Goal: Find specific page/section: Find specific page/section

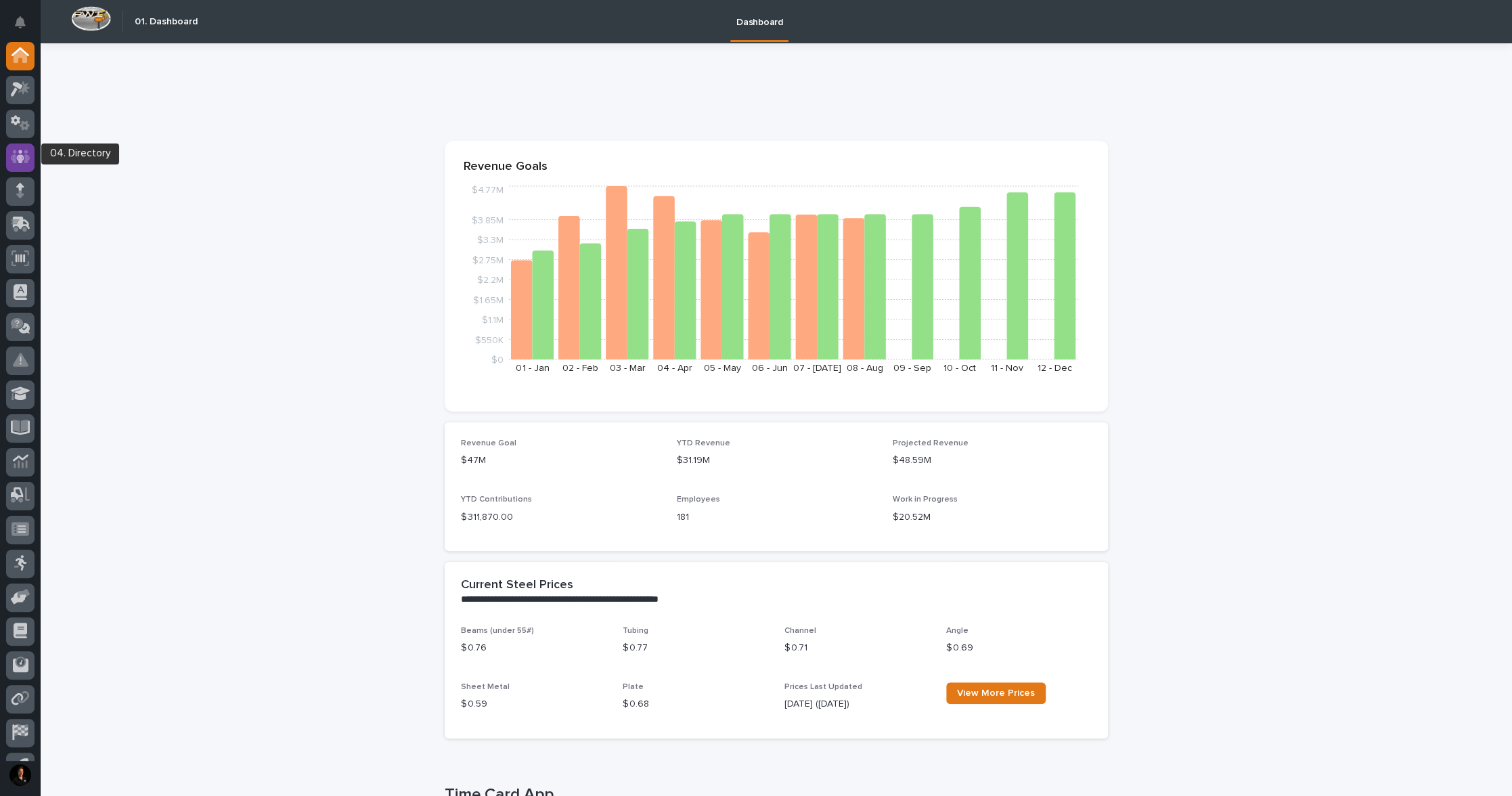
click at [25, 157] on icon at bounding box center [21, 157] width 20 height 14
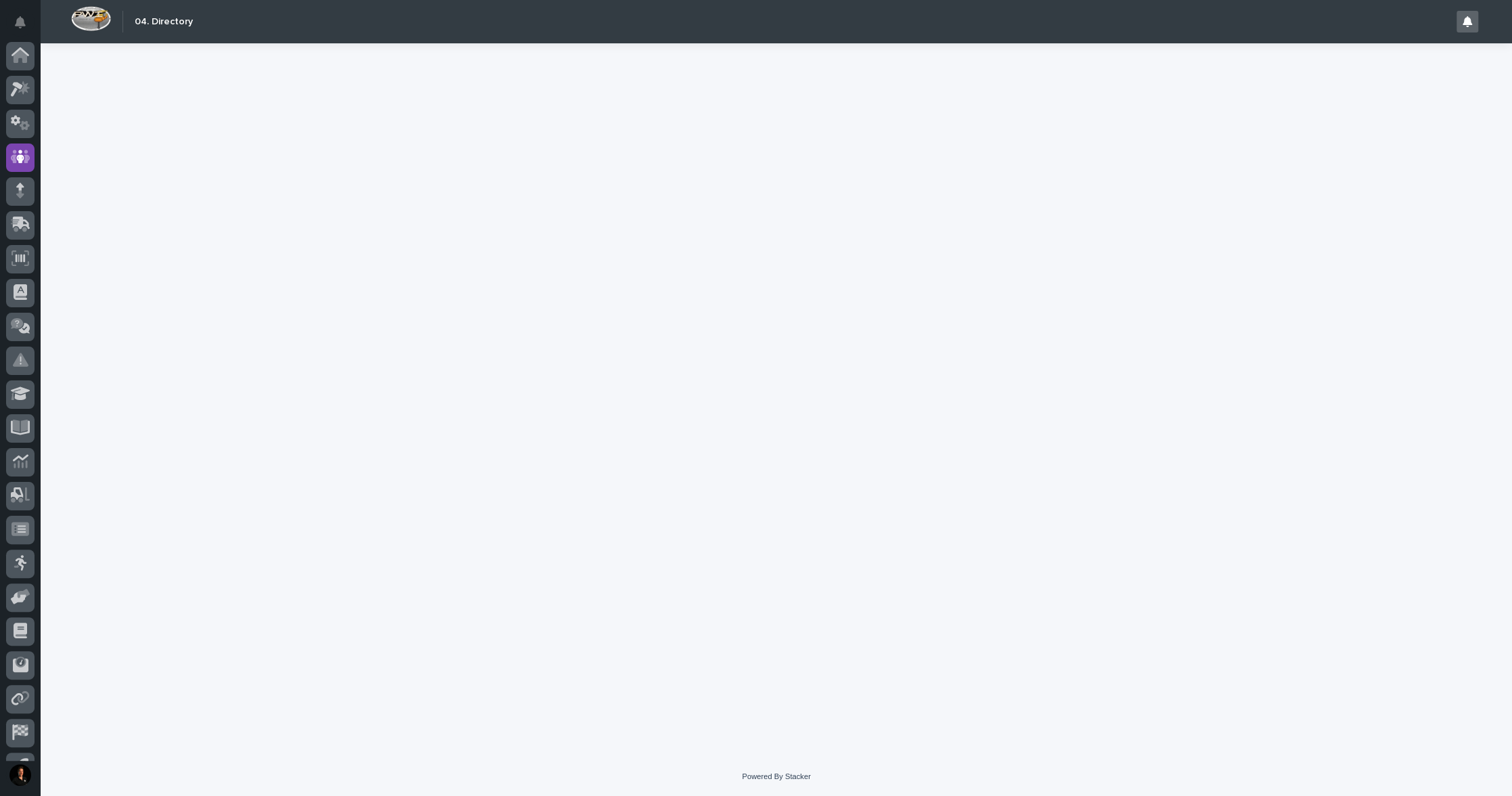
scroll to position [61, 0]
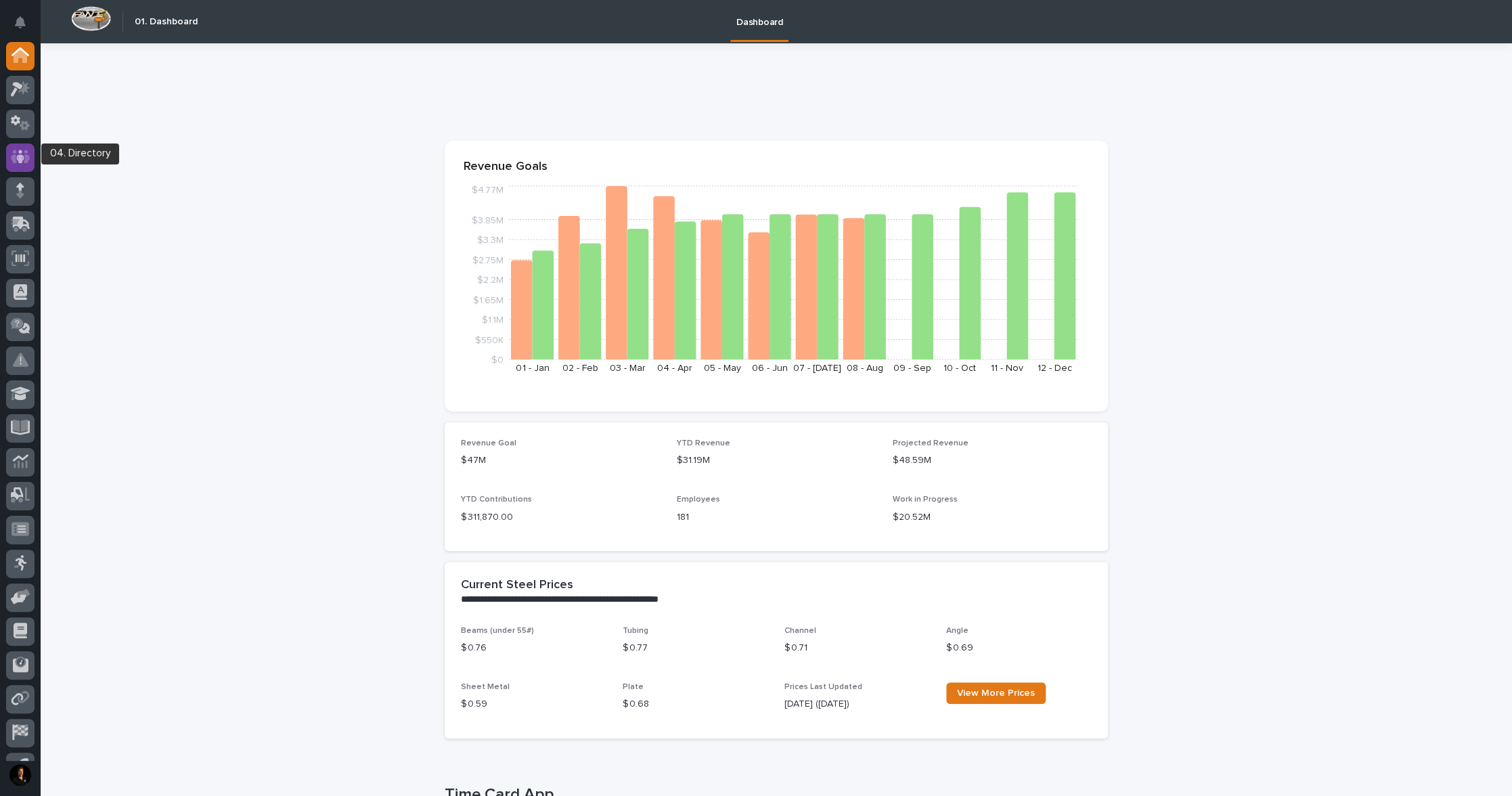
click at [16, 153] on icon at bounding box center [21, 156] width 20 height 15
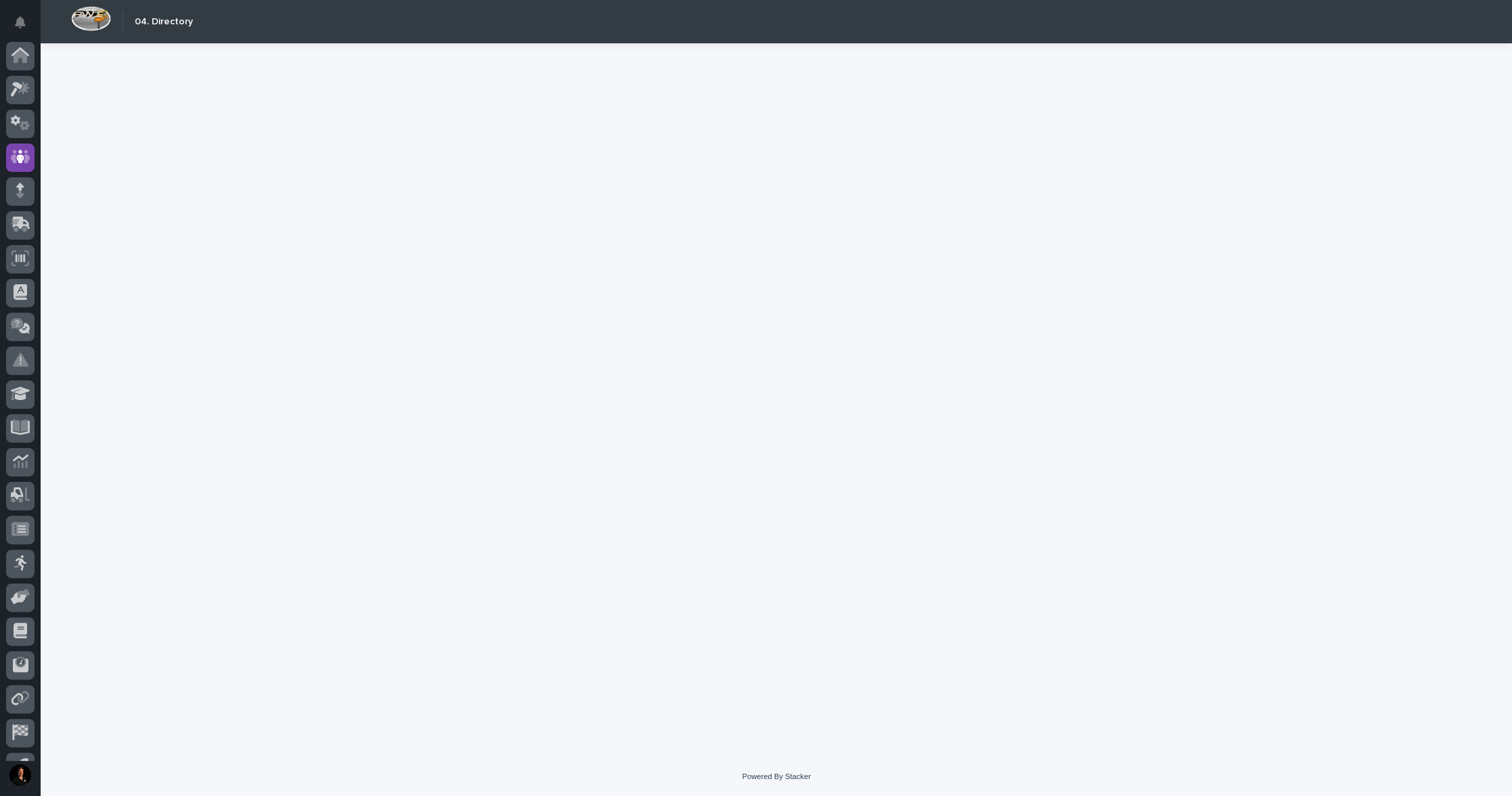
scroll to position [61, 0]
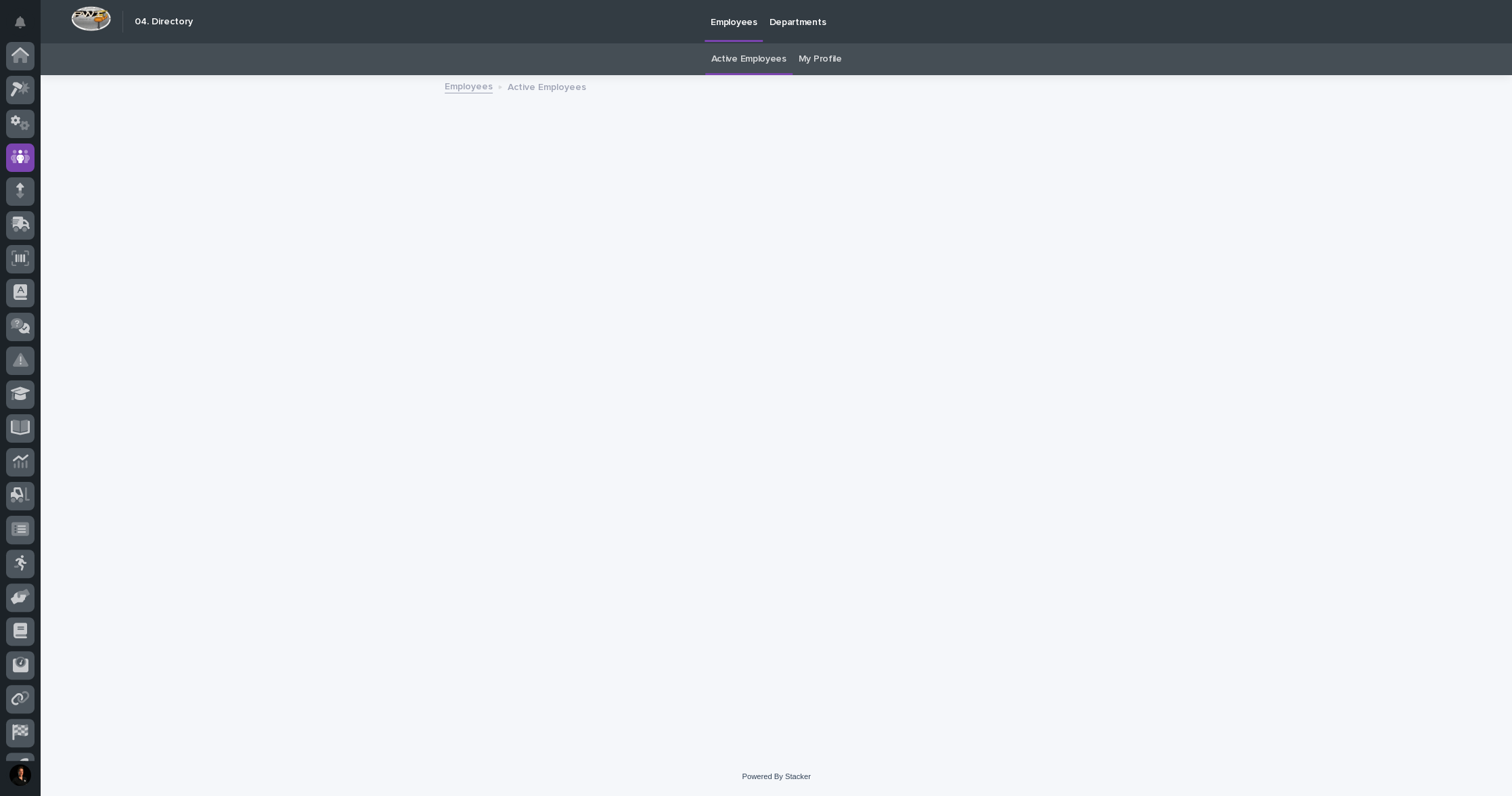
scroll to position [61, 0]
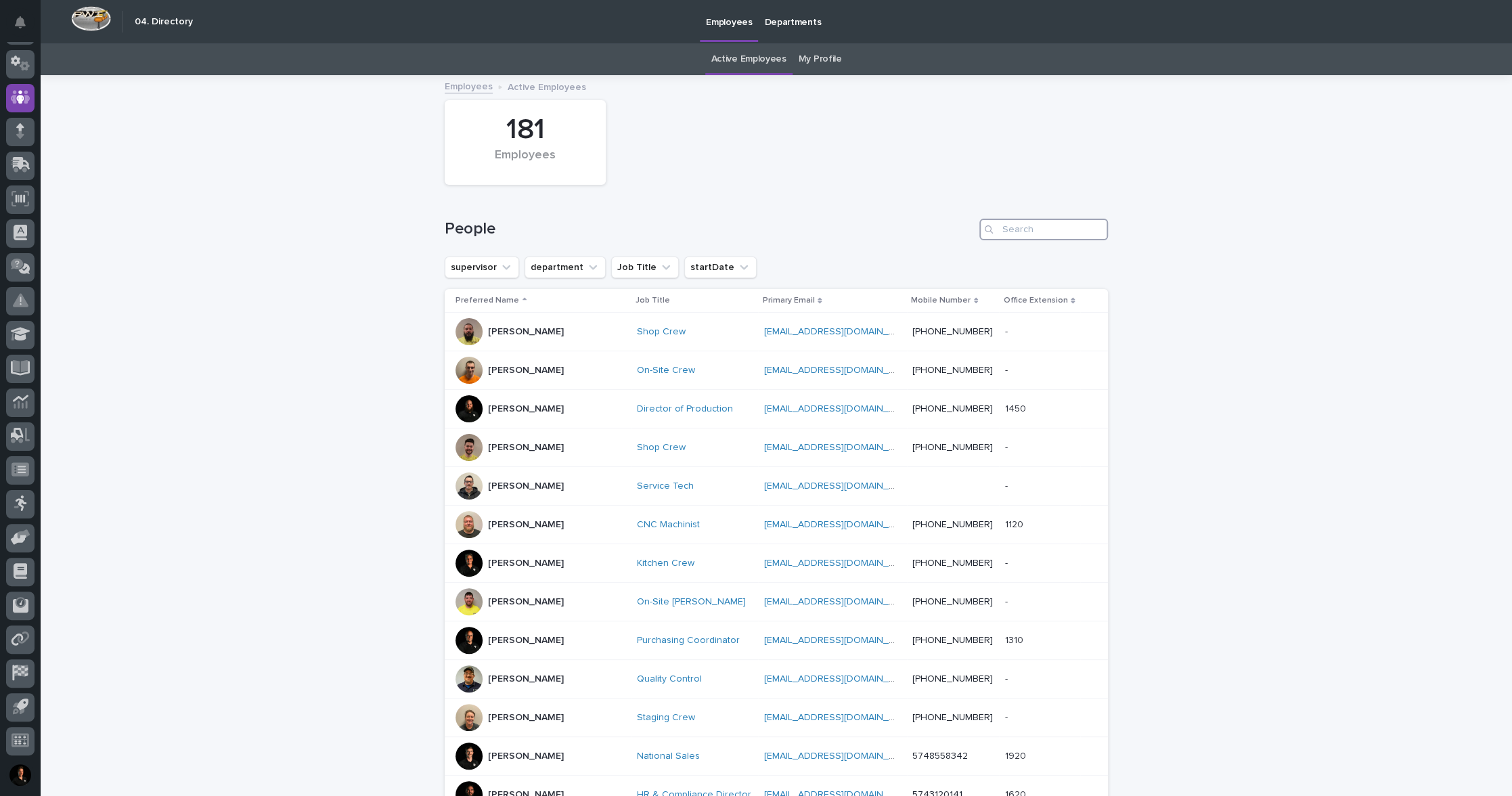
click at [1011, 240] on input "Search" at bounding box center [1043, 230] width 129 height 22
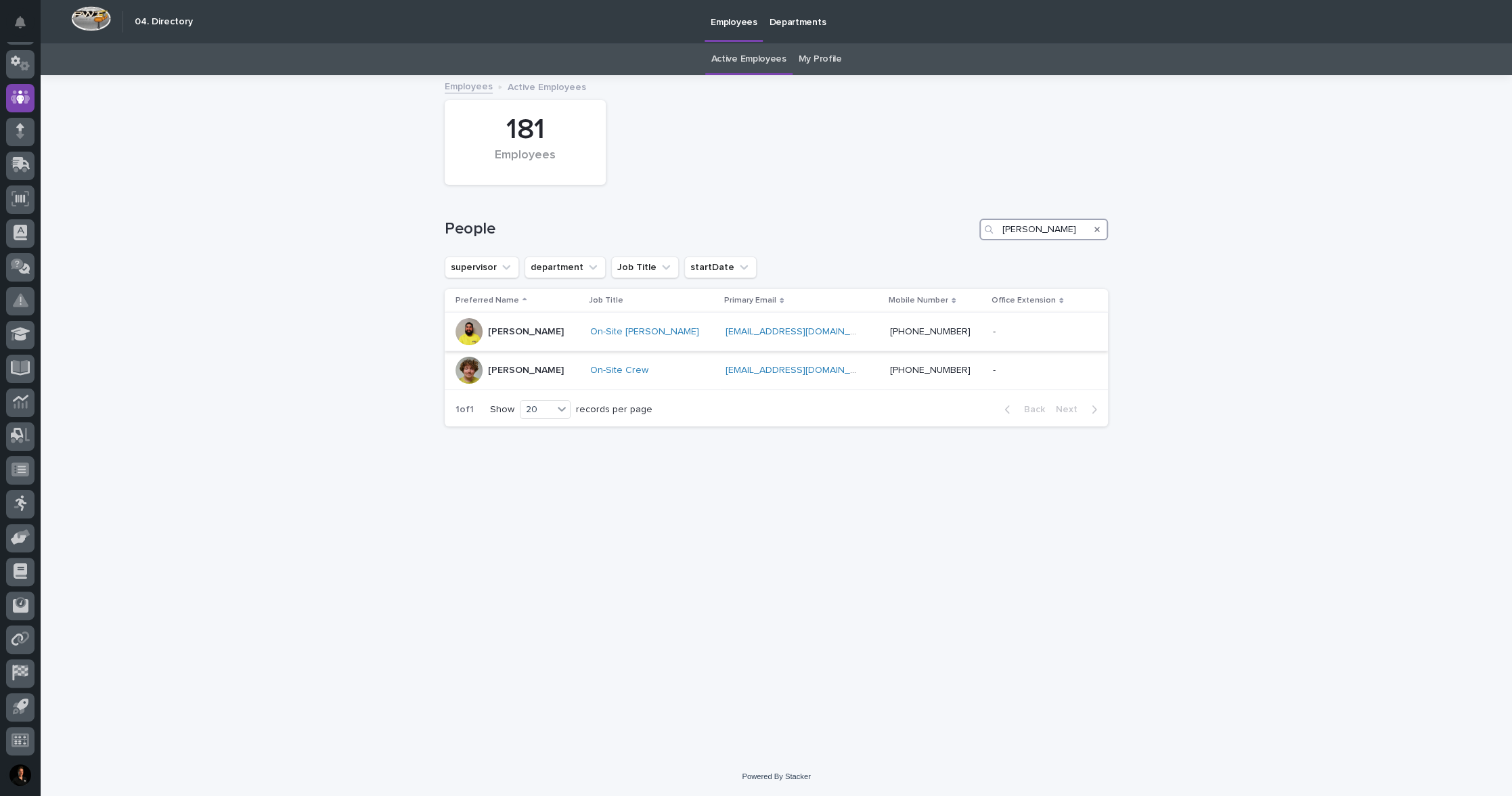
type input "[PERSON_NAME]"
click at [528, 338] on p "[PERSON_NAME]" at bounding box center [526, 331] width 76 height 12
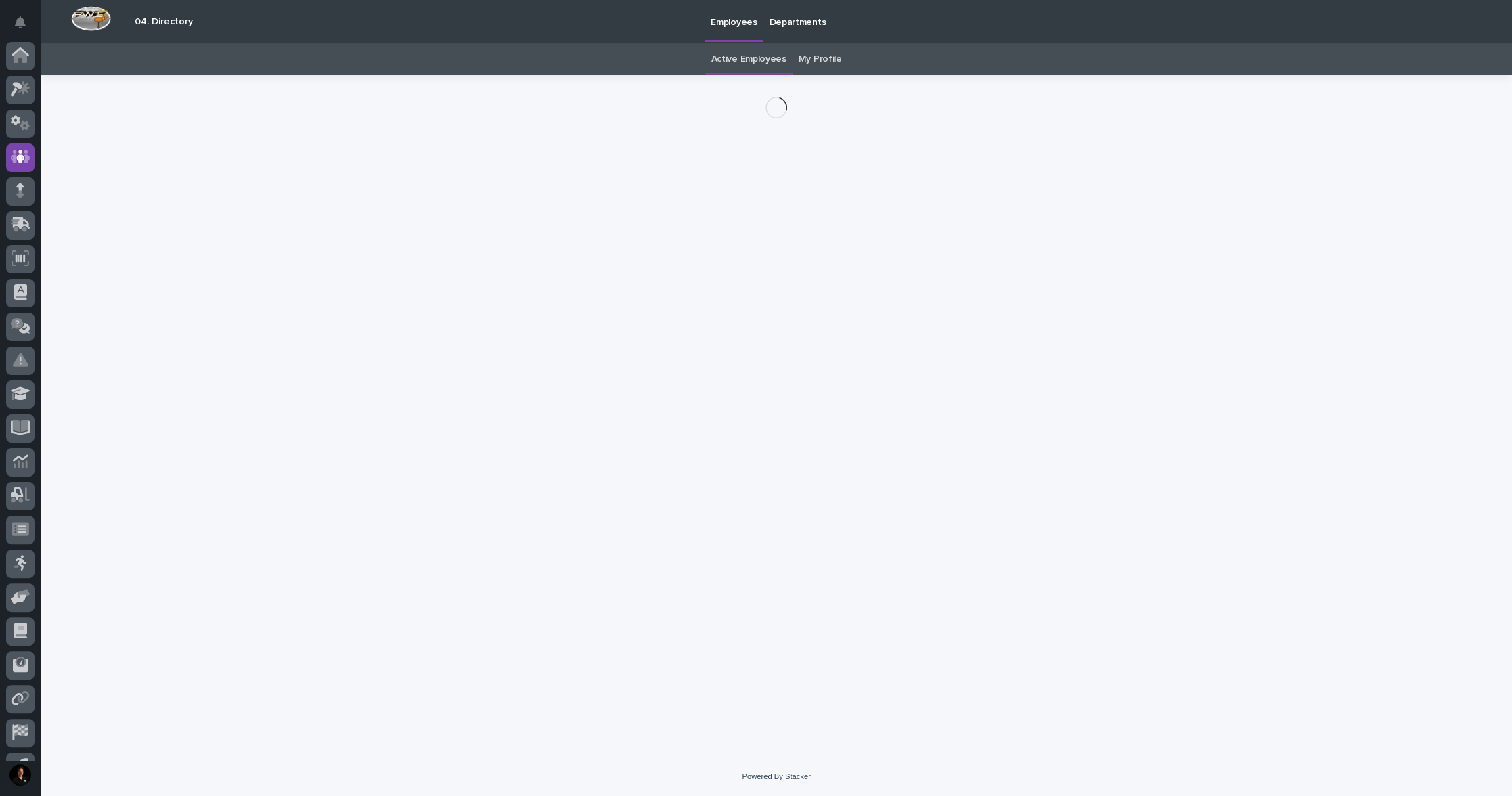
scroll to position [61, 0]
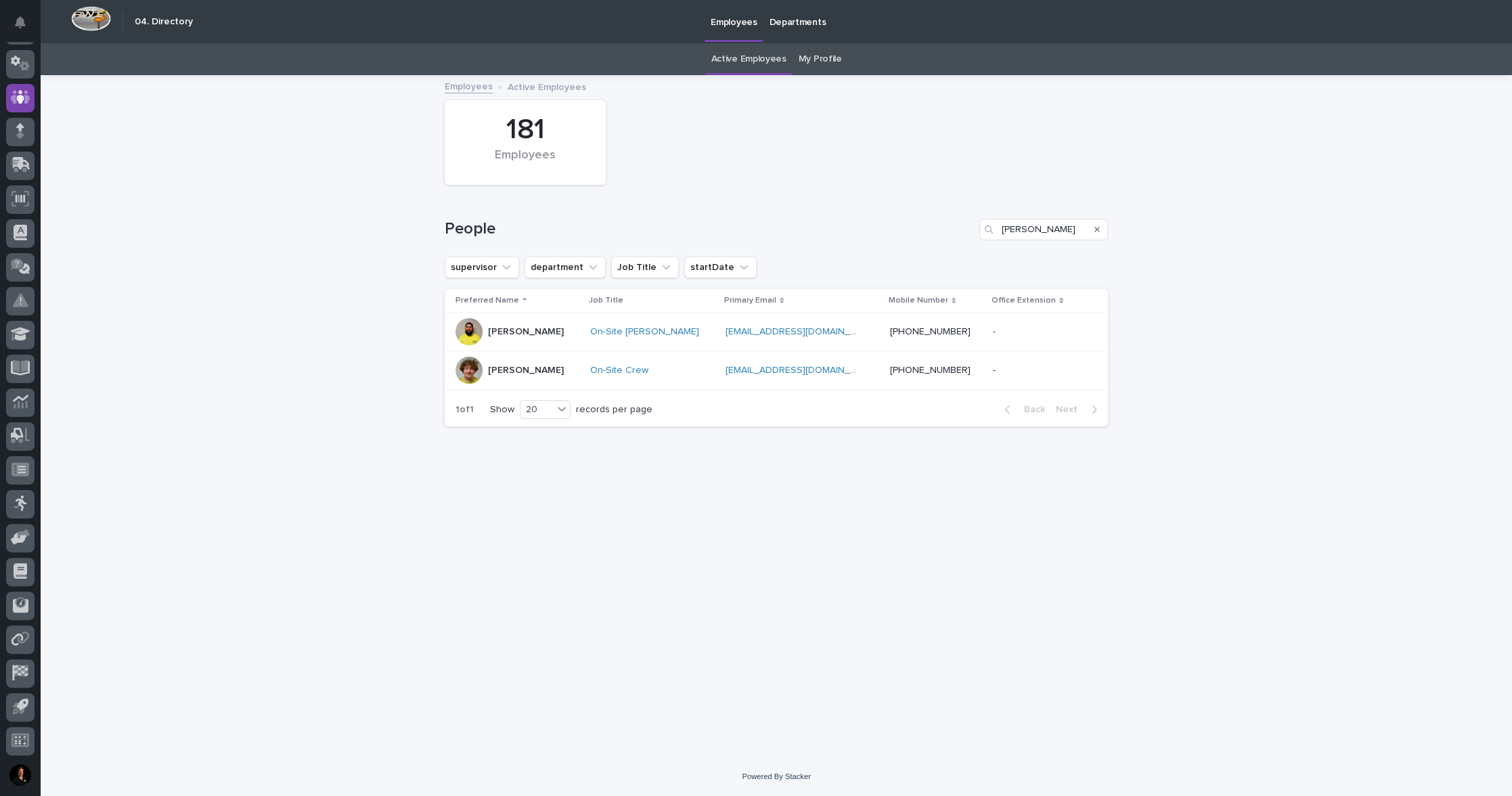
click at [400, 272] on div "Loading... Saving… Loading... Saving… 181 Employees People [PERSON_NAME] superv…" at bounding box center [776, 417] width 1472 height 681
click at [1039, 240] on input "[PERSON_NAME]" at bounding box center [1043, 230] width 129 height 22
type input "ben"
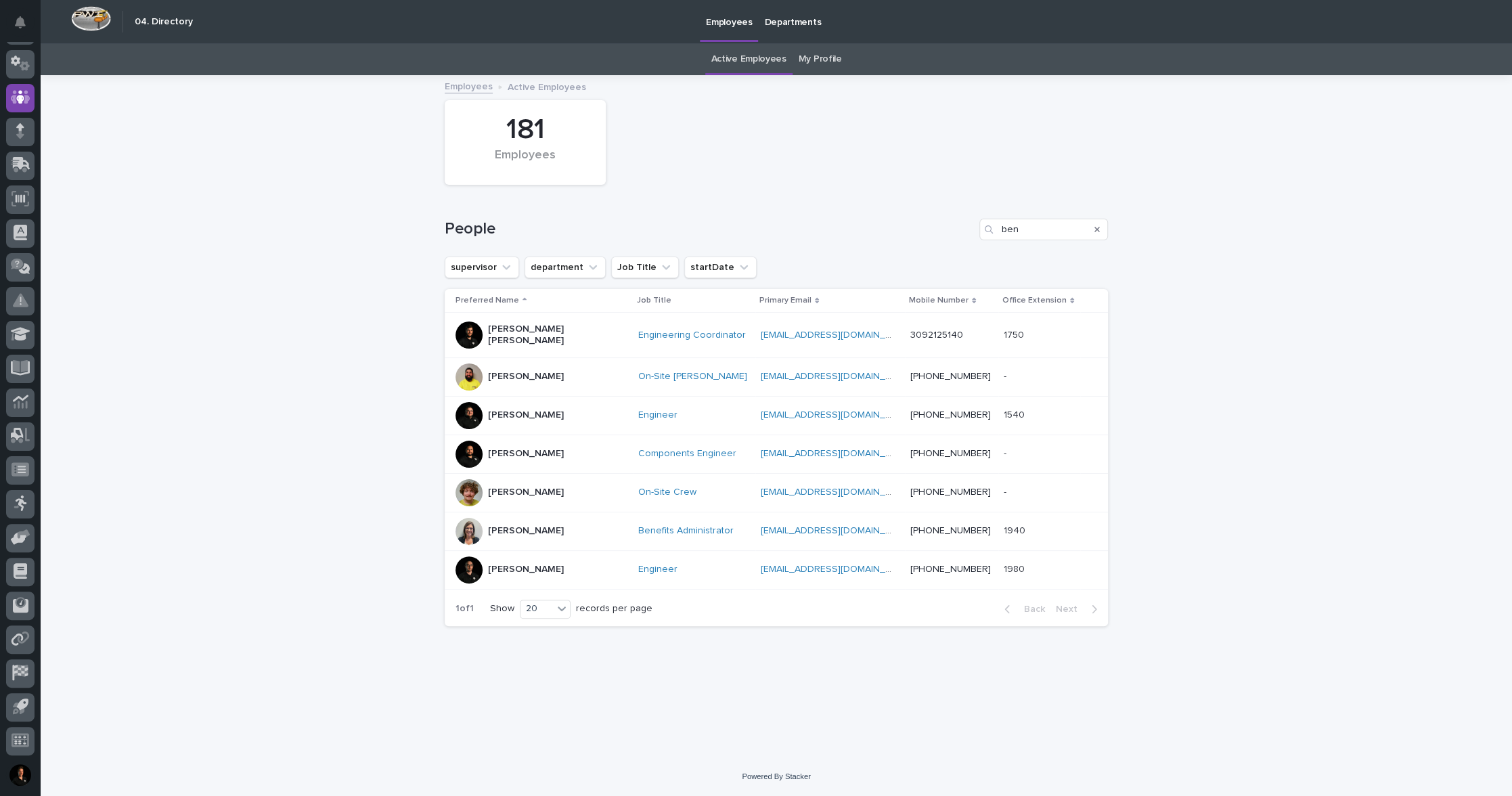
click at [528, 347] on p "[PERSON_NAME] [PERSON_NAME]" at bounding box center [555, 335] width 135 height 23
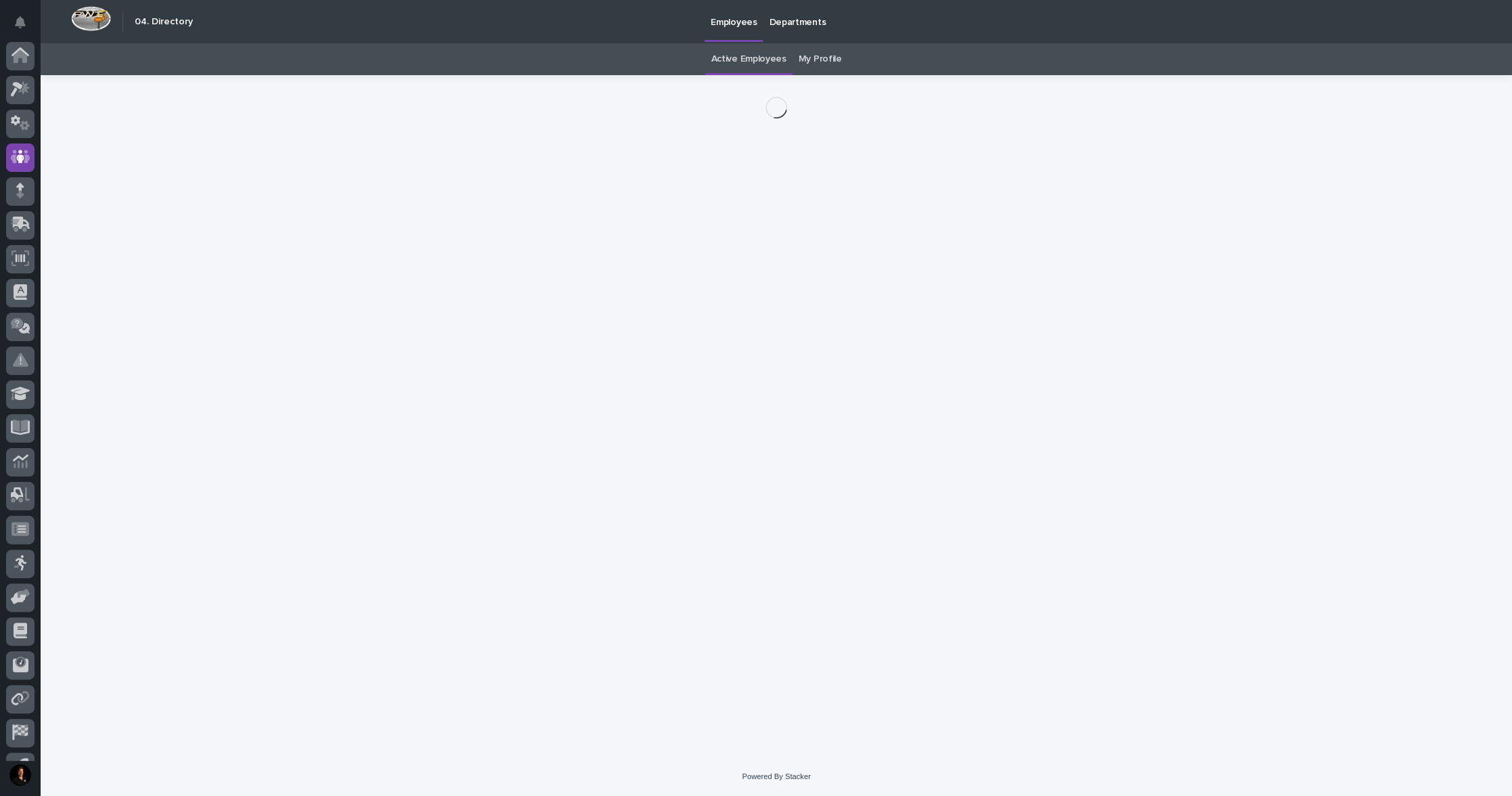
scroll to position [61, 0]
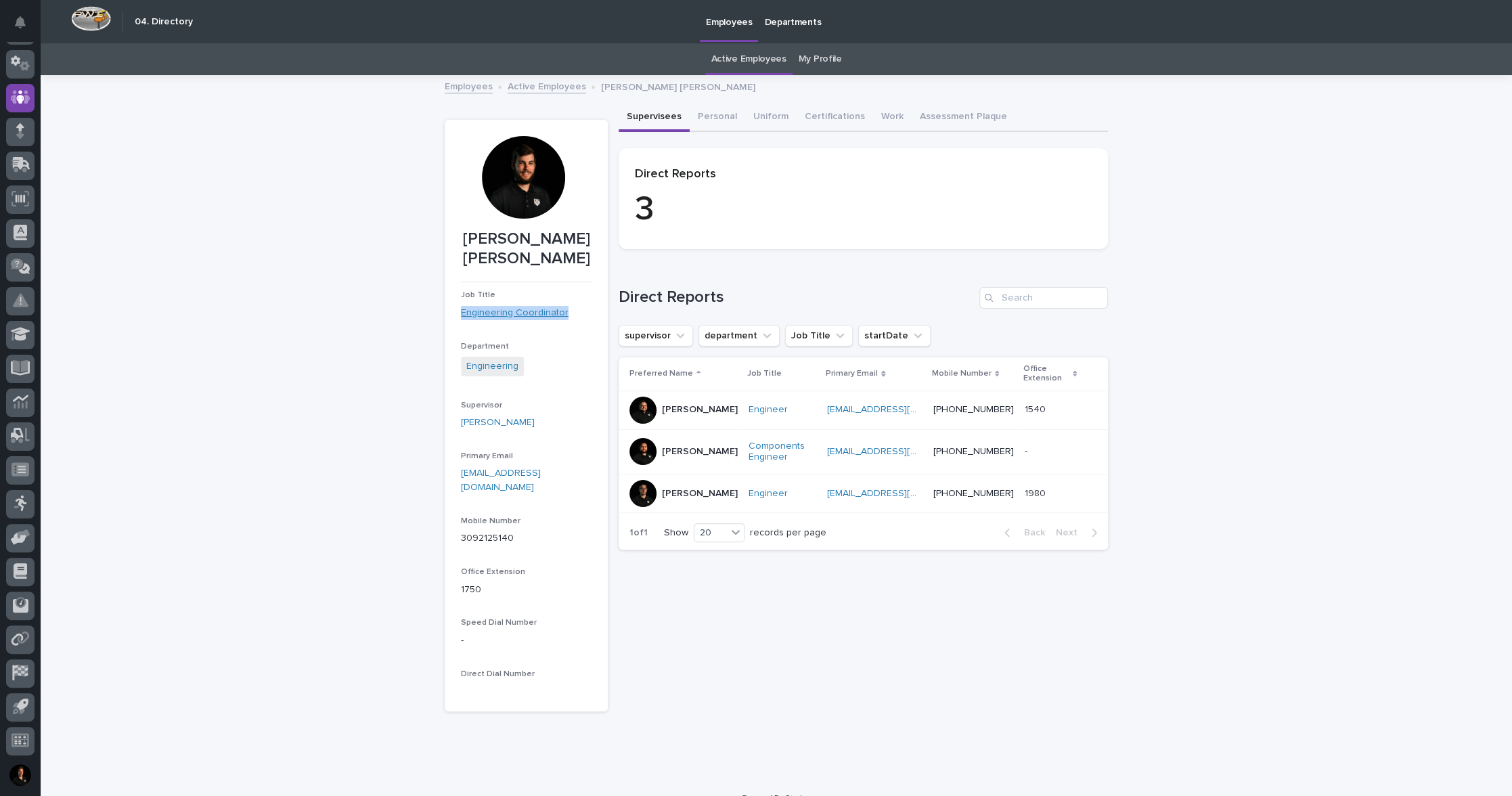
drag, startPoint x: 446, startPoint y: 343, endPoint x: 541, endPoint y: 366, distance: 97.7
click at [541, 366] on section "[PERSON_NAME] [PERSON_NAME] Job Title Engineering Coordinator Department Engine…" at bounding box center [526, 415] width 163 height 592
copy link "Engineering Coordinator"
click at [351, 251] on div "Loading... Saving… Loading... Saving… [PERSON_NAME] [PERSON_NAME] [PERSON_NAME]…" at bounding box center [776, 428] width 1472 height 702
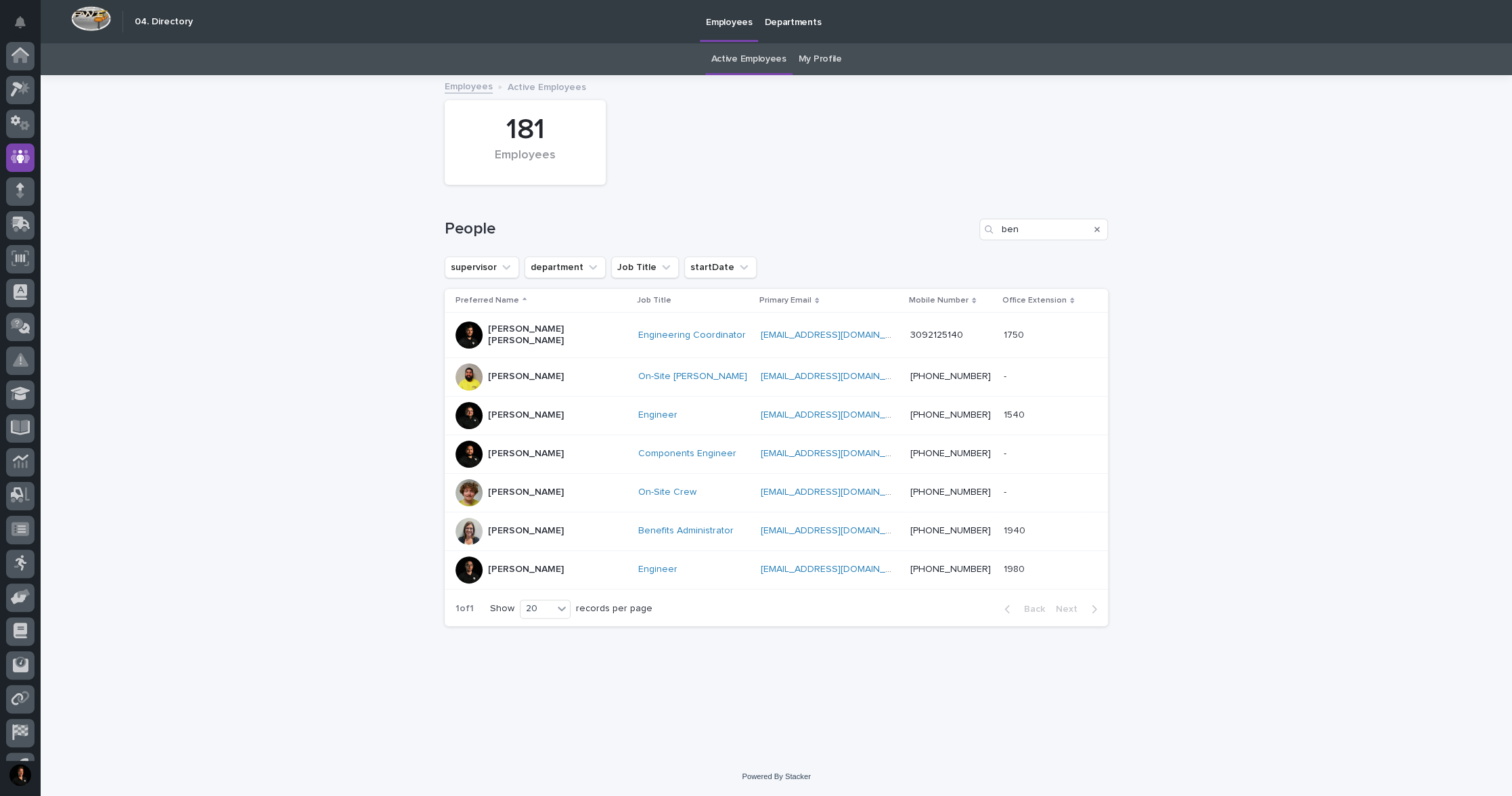
scroll to position [61, 0]
click at [1017, 240] on input "ben" at bounding box center [1043, 230] width 129 height 22
paste input "[PERSON_NAME]"
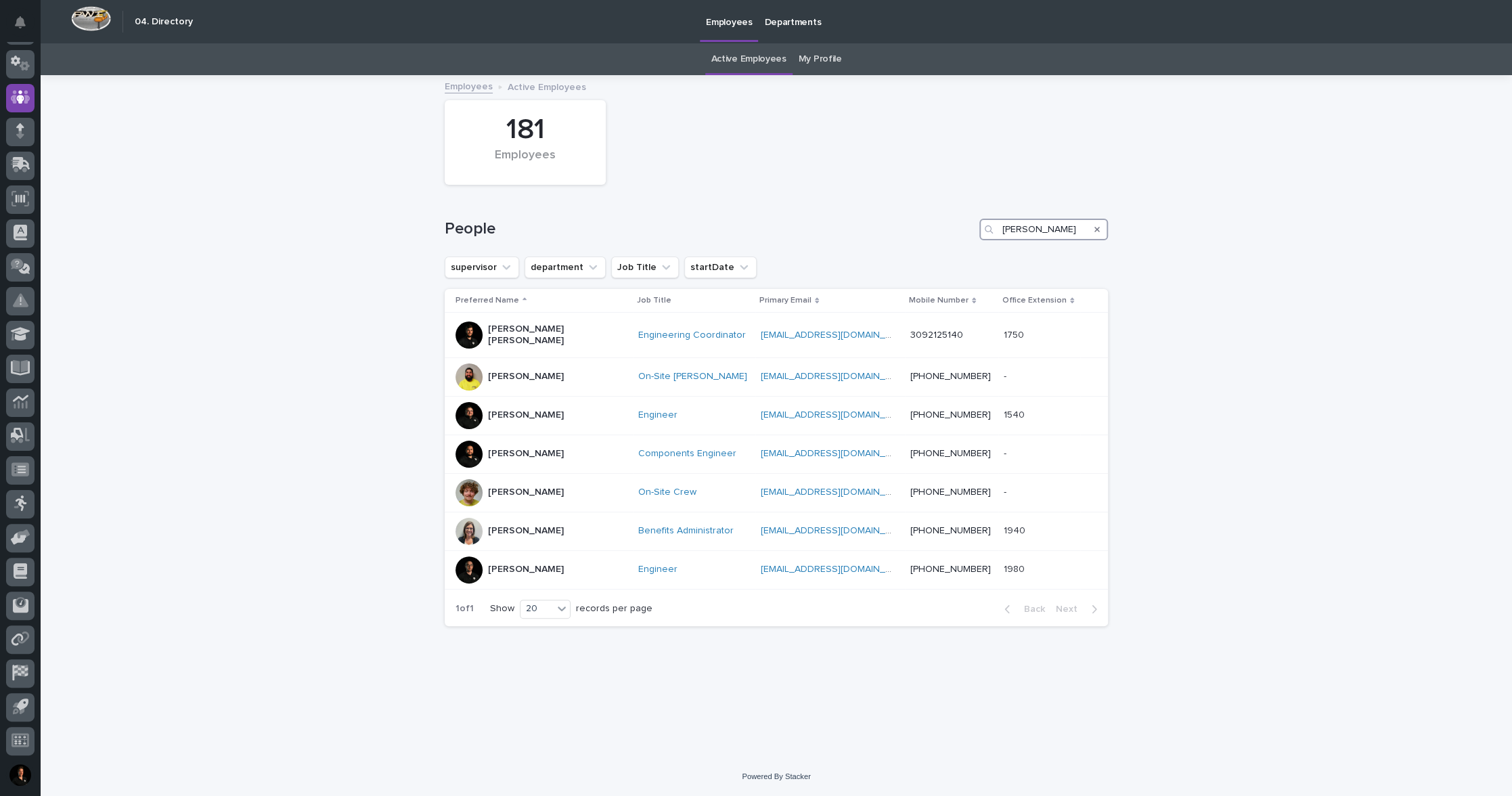
type input "[PERSON_NAME]"
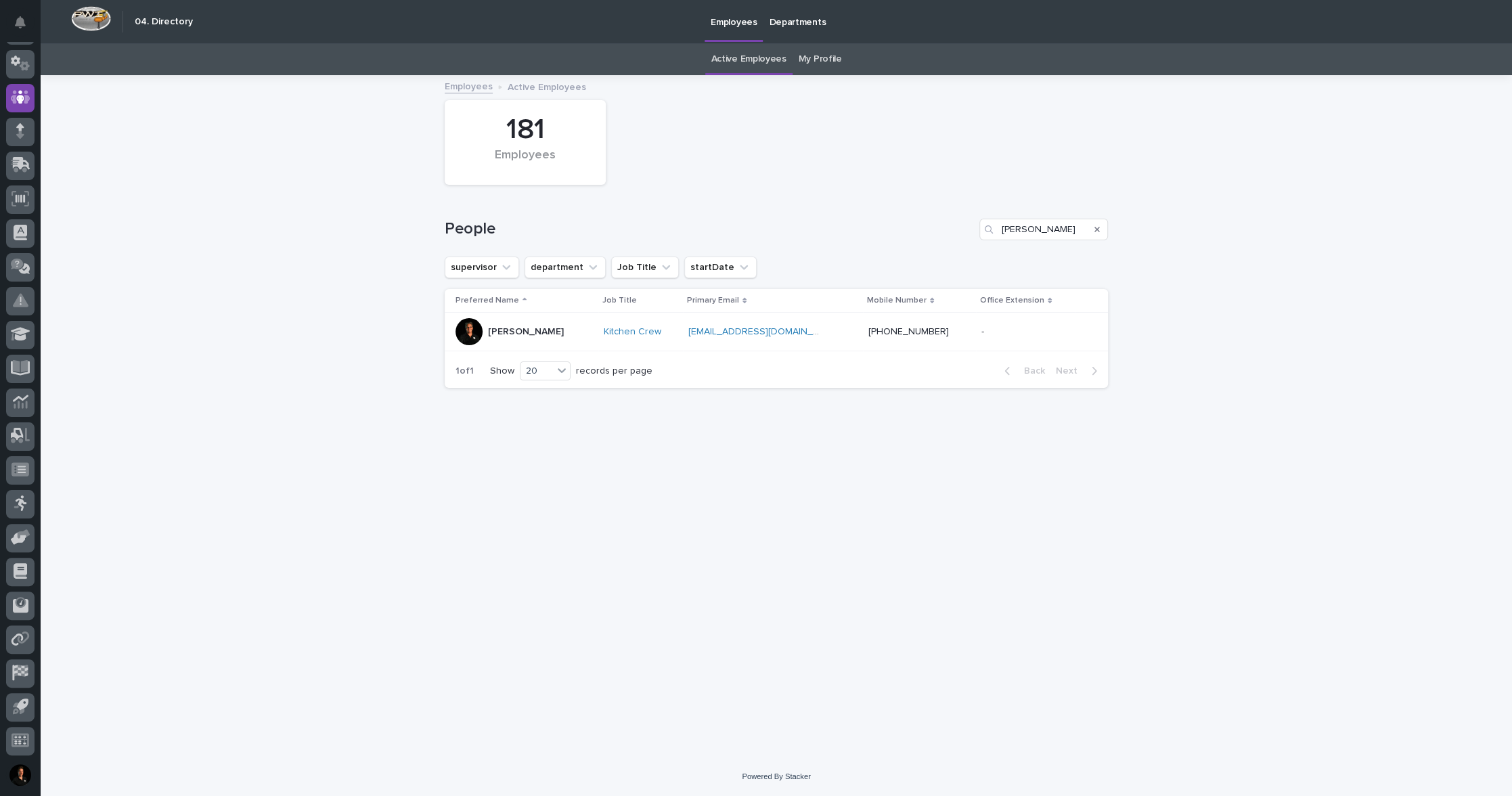
click at [533, 338] on p "[PERSON_NAME]" at bounding box center [526, 331] width 76 height 12
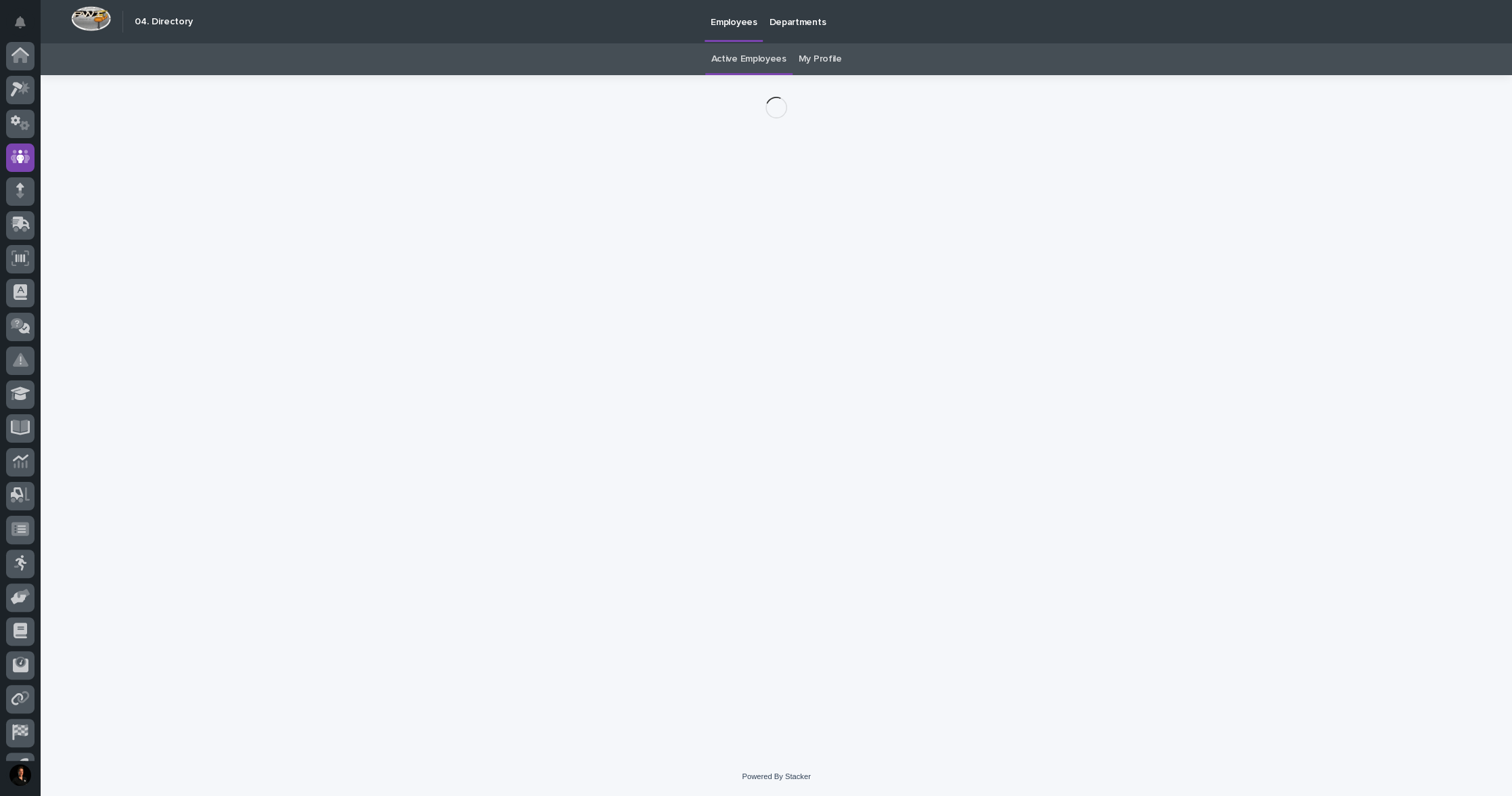
scroll to position [61, 0]
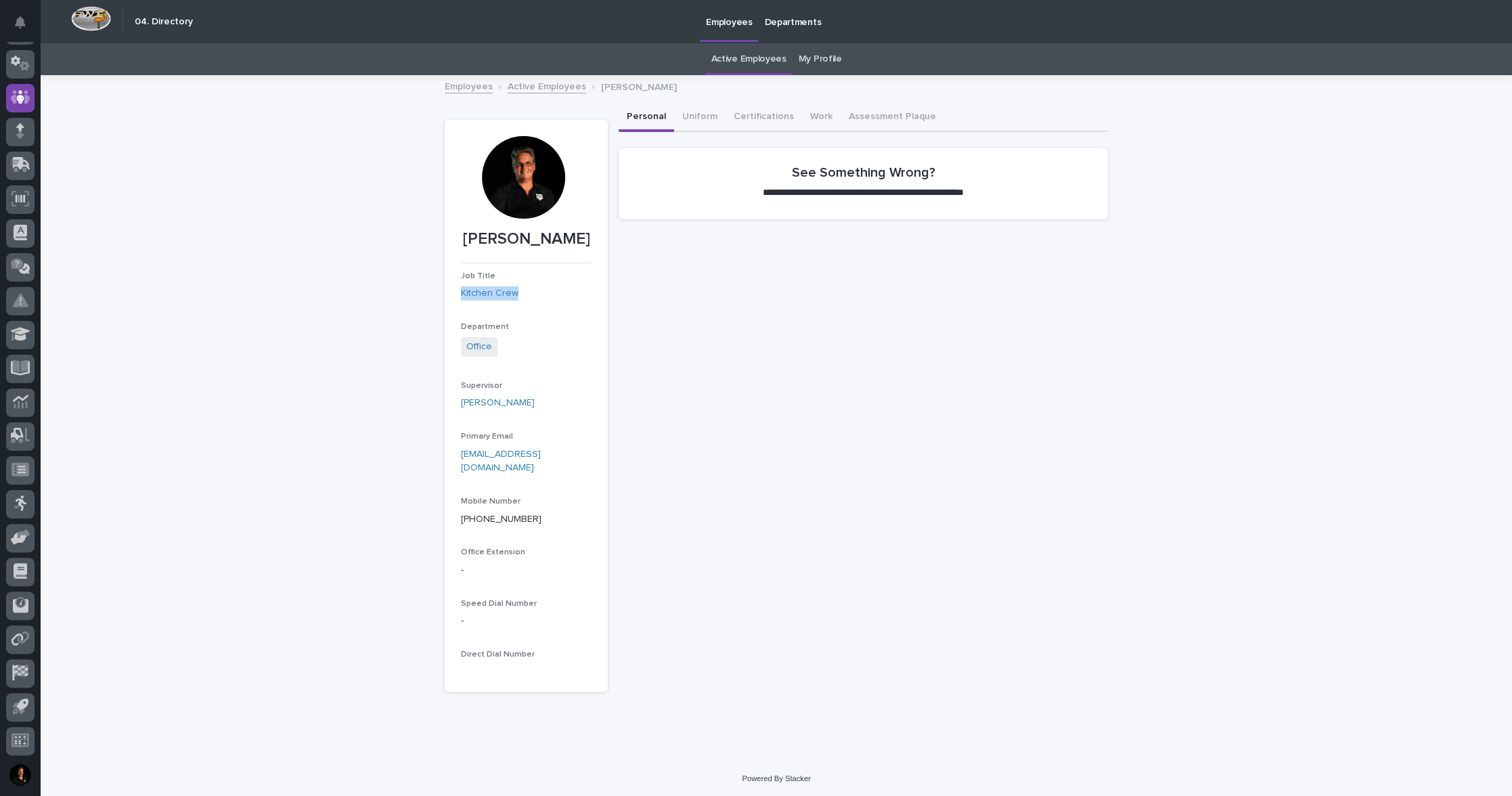
drag, startPoint x: 452, startPoint y: 345, endPoint x: 541, endPoint y: 348, distance: 89.1
click at [541, 348] on section "[PERSON_NAME] Job Title Kitchen Crew Department Office Supervisor [PERSON_NAME]…" at bounding box center [526, 405] width 163 height 572
copy link "Kitchen Crew"
